Goal: Book appointment/travel/reservation

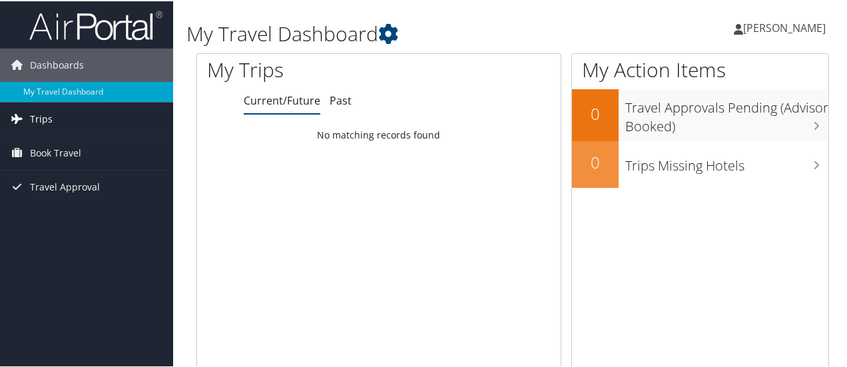
click at [33, 115] on span "Trips" at bounding box center [41, 117] width 23 height 33
click at [25, 212] on icon at bounding box center [17, 211] width 20 height 20
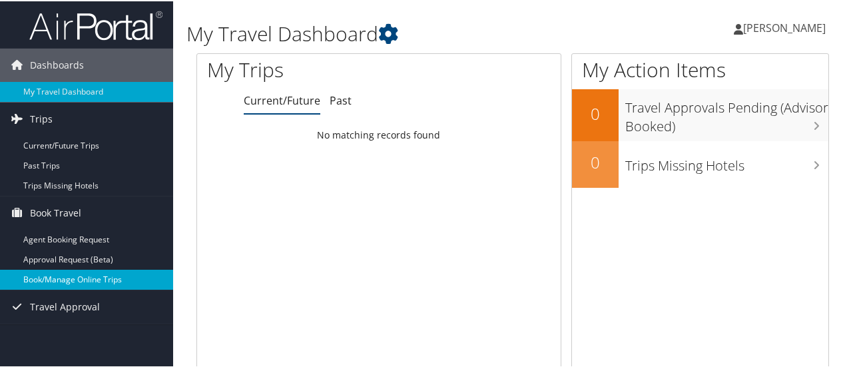
click at [79, 284] on link "Book/Manage Online Trips" at bounding box center [86, 278] width 173 height 20
click at [53, 276] on link "Book/Manage Online Trips" at bounding box center [86, 278] width 173 height 20
